Goal: Find specific page/section: Find specific page/section

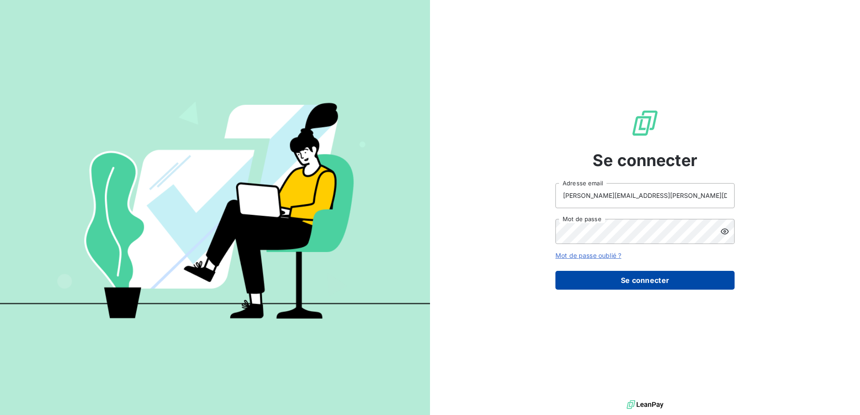
click at [616, 278] on button "Se connecter" at bounding box center [644, 280] width 179 height 19
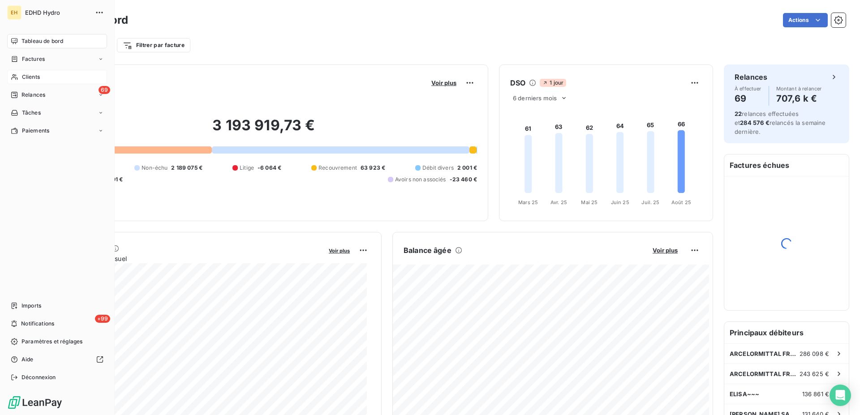
click at [23, 75] on span "Clients" at bounding box center [31, 77] width 18 height 8
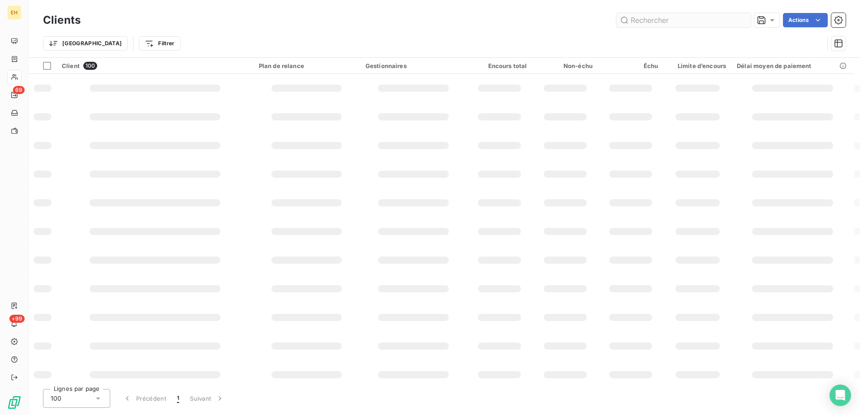
click at [647, 20] on input "text" at bounding box center [683, 20] width 134 height 14
type input "C0000096"
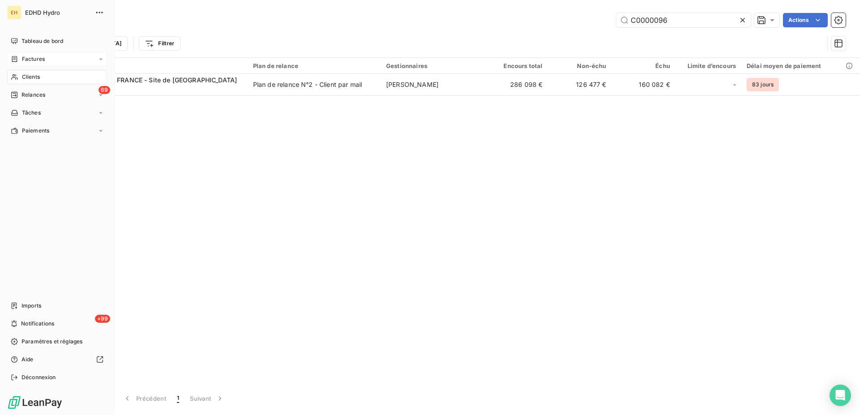
click at [28, 60] on span "Factures" at bounding box center [33, 59] width 23 height 8
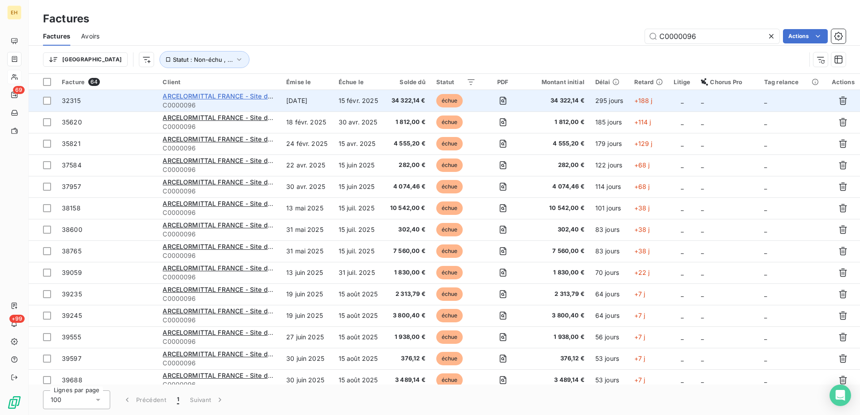
type input "C0000096"
click at [240, 95] on span "ARCELORMITTAL FRANCE - Site de [GEOGRAPHIC_DATA]" at bounding box center [250, 96] width 175 height 8
